Goal: Transaction & Acquisition: Purchase product/service

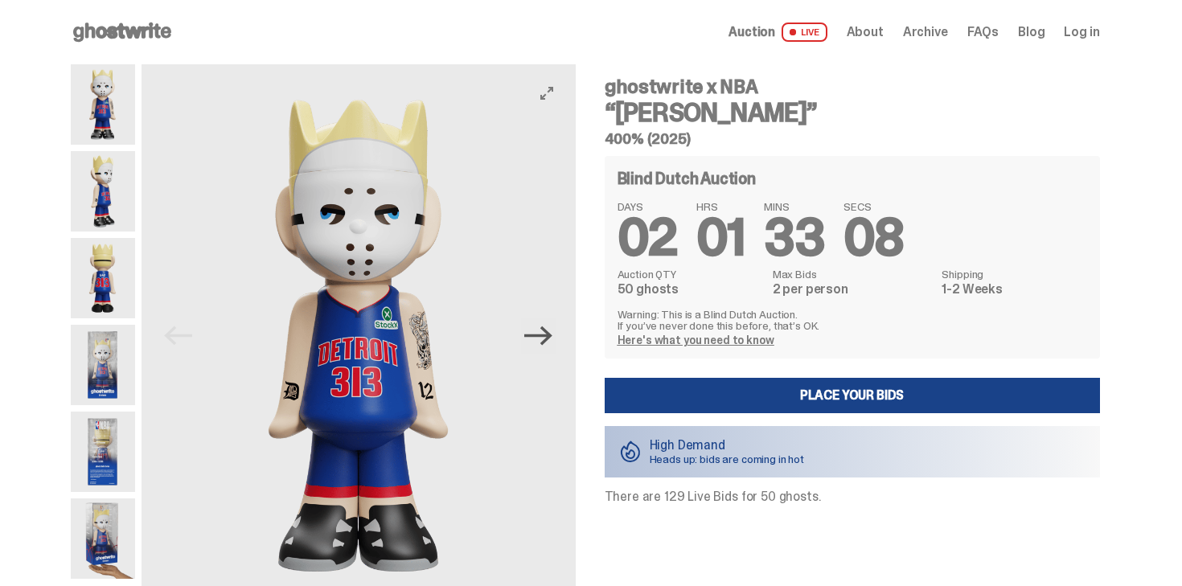
click at [549, 341] on icon "Next" at bounding box center [538, 336] width 28 height 19
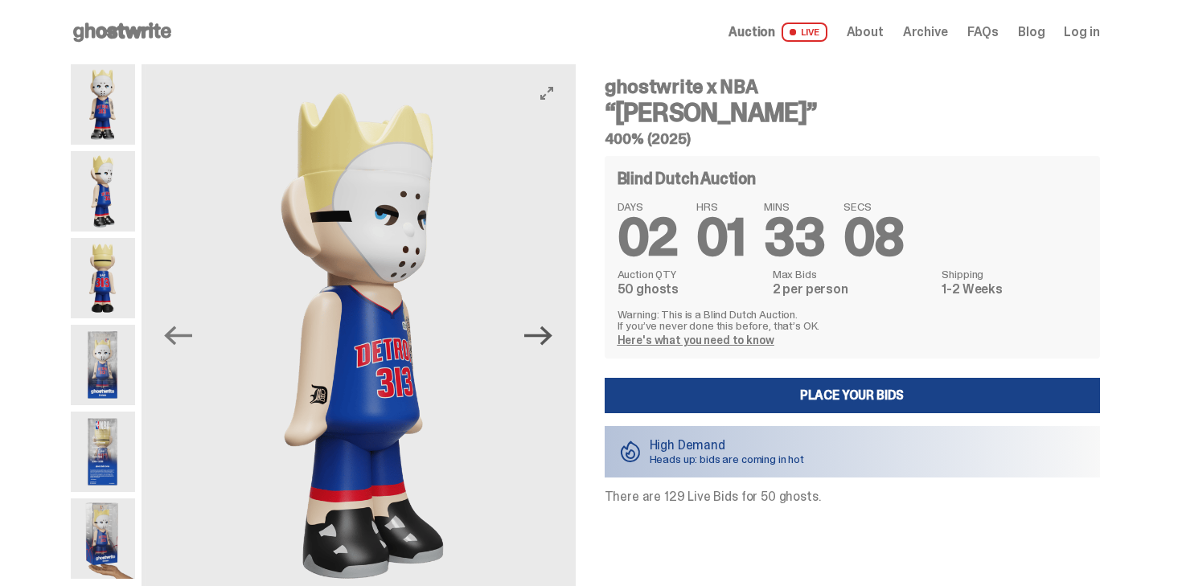
click at [549, 341] on icon "Next" at bounding box center [538, 336] width 28 height 19
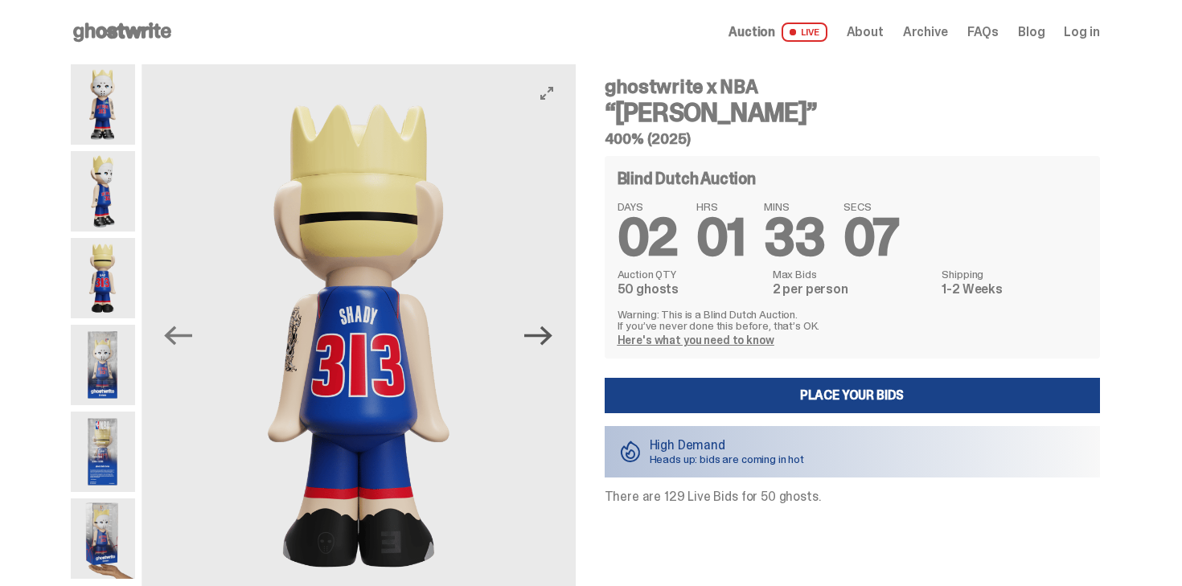
click at [549, 341] on icon "Next" at bounding box center [538, 336] width 28 height 19
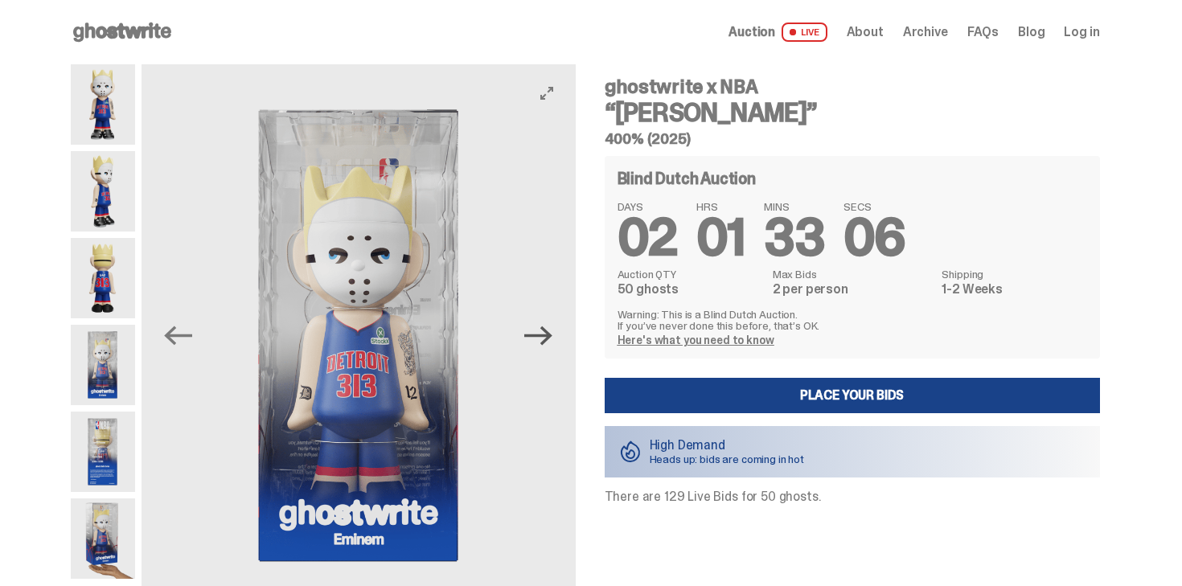
click at [549, 342] on icon "Next" at bounding box center [538, 336] width 28 height 19
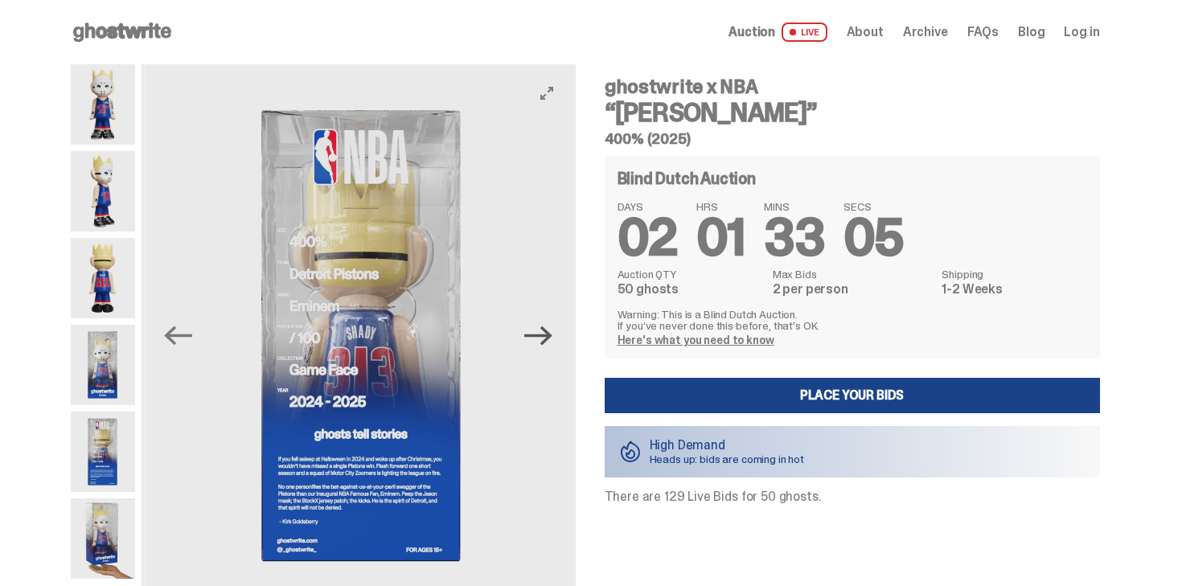
click at [549, 341] on icon "Next" at bounding box center [538, 336] width 28 height 19
